Goal: Check status

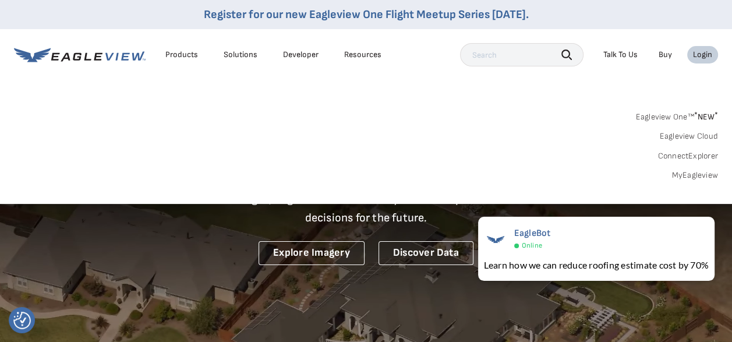
click at [696, 173] on link "MyEagleview" at bounding box center [694, 175] width 47 height 10
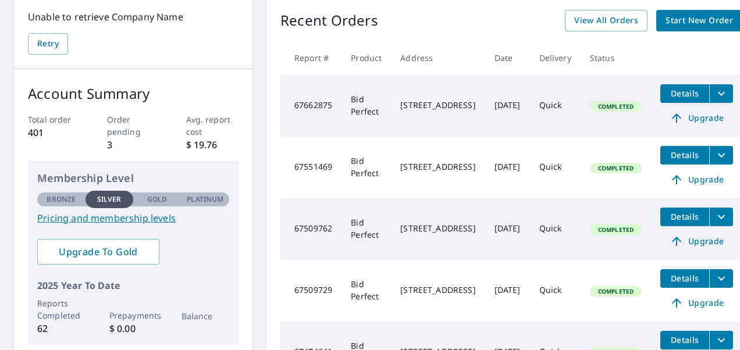
scroll to position [116, 0]
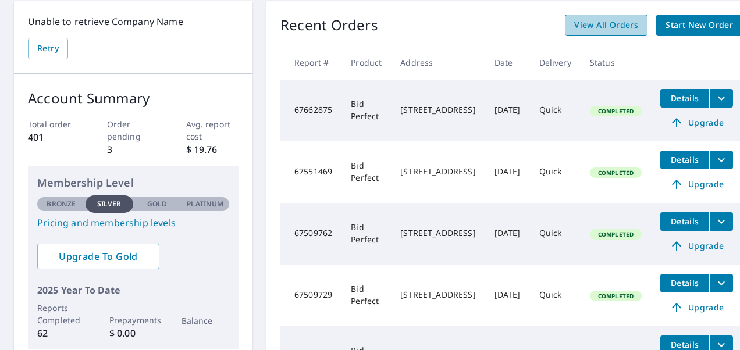
click at [605, 21] on span "View All Orders" at bounding box center [606, 25] width 64 height 15
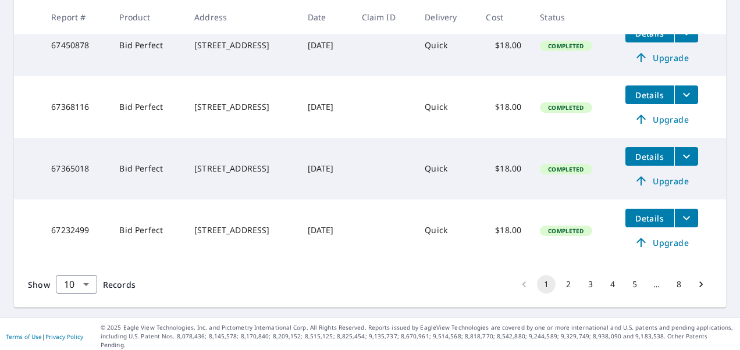
scroll to position [590, 0]
click at [560, 288] on button "2" at bounding box center [568, 284] width 19 height 19
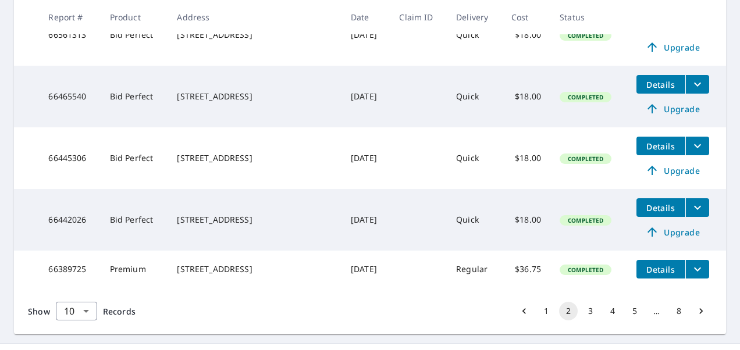
scroll to position [590, 0]
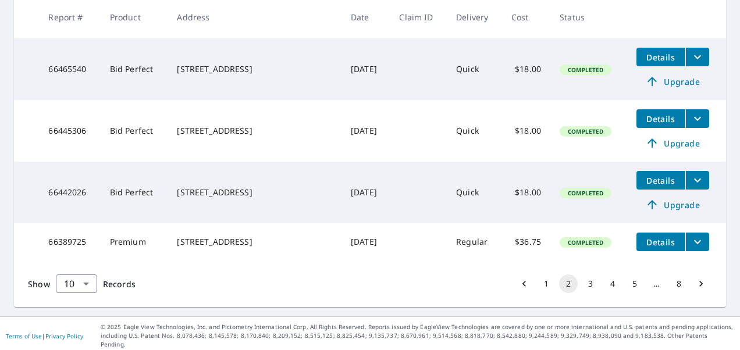
click at [581, 288] on button "3" at bounding box center [590, 284] width 19 height 19
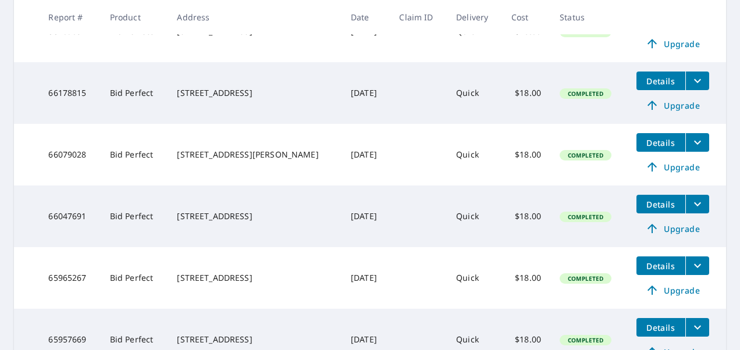
scroll to position [291, 0]
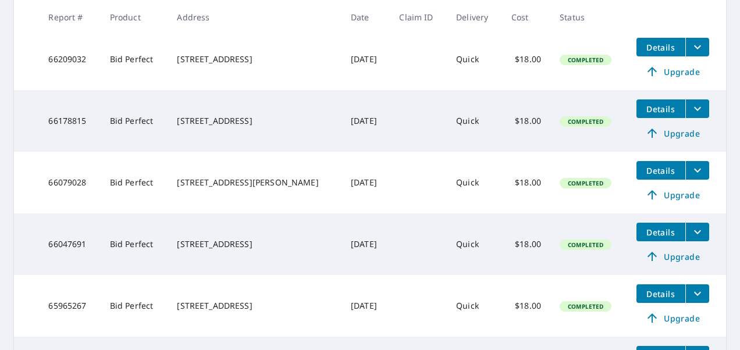
click at [644, 106] on span "Details" at bounding box center [661, 109] width 35 height 11
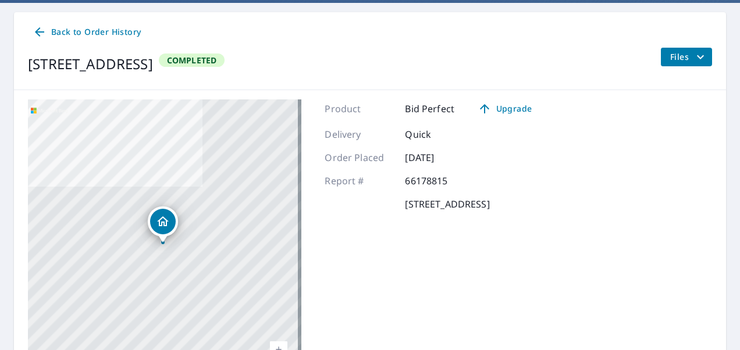
scroll to position [76, 0]
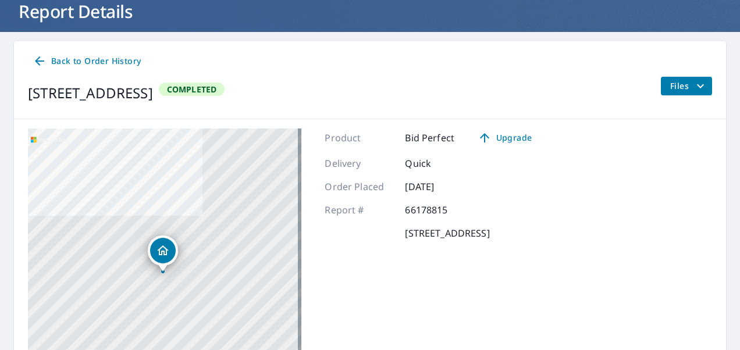
click at [670, 85] on span "Files" at bounding box center [688, 86] width 37 height 14
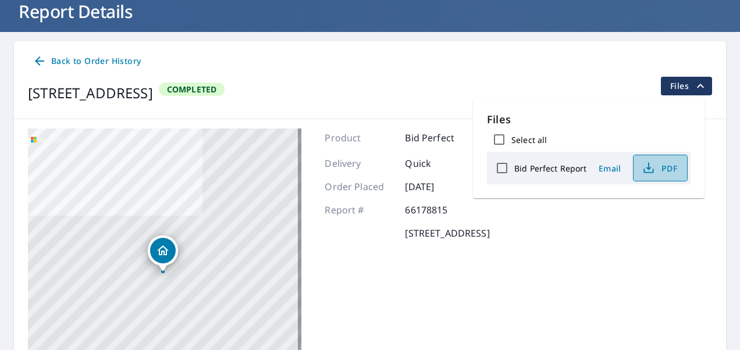
click at [661, 166] on span "PDF" at bounding box center [659, 168] width 37 height 14
